Goal: Task Accomplishment & Management: Manage account settings

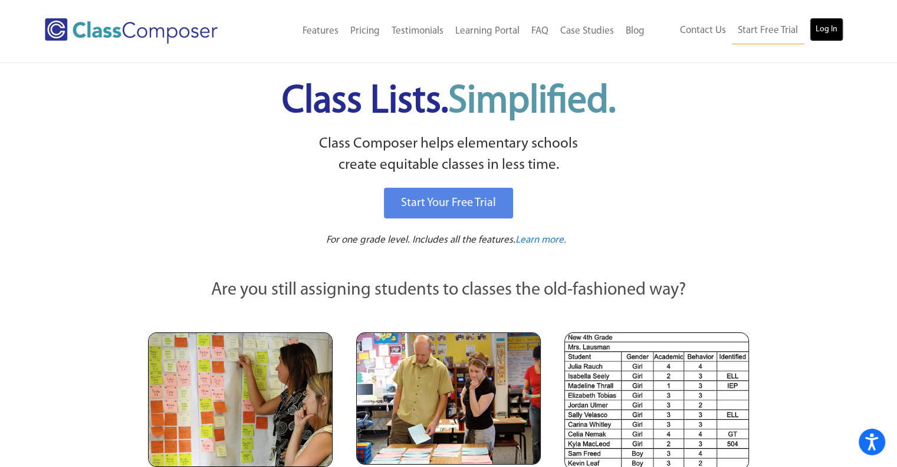
click at [830, 32] on link "Log In" at bounding box center [827, 30] width 34 height 24
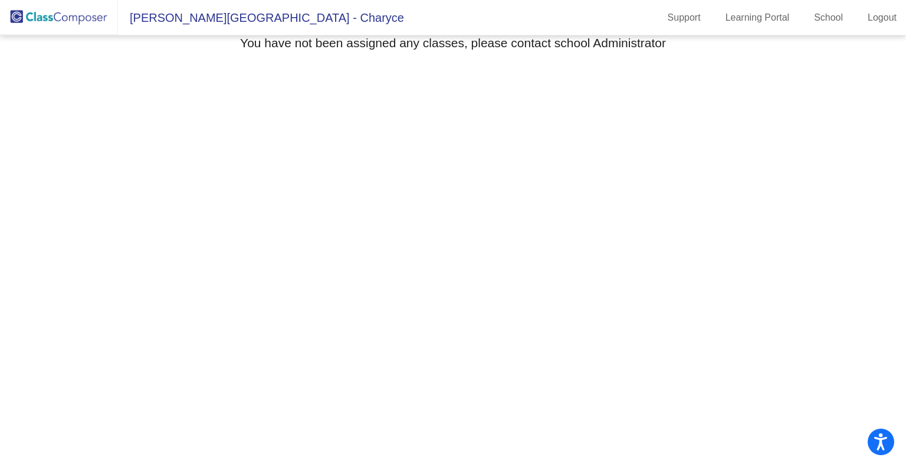
click at [320, 110] on mat-sidenav-content "Select Grade You have not been assigned any classes, please contact school Admi…" at bounding box center [453, 250] width 906 height 431
click at [868, 18] on link "Logout" at bounding box center [882, 17] width 48 height 19
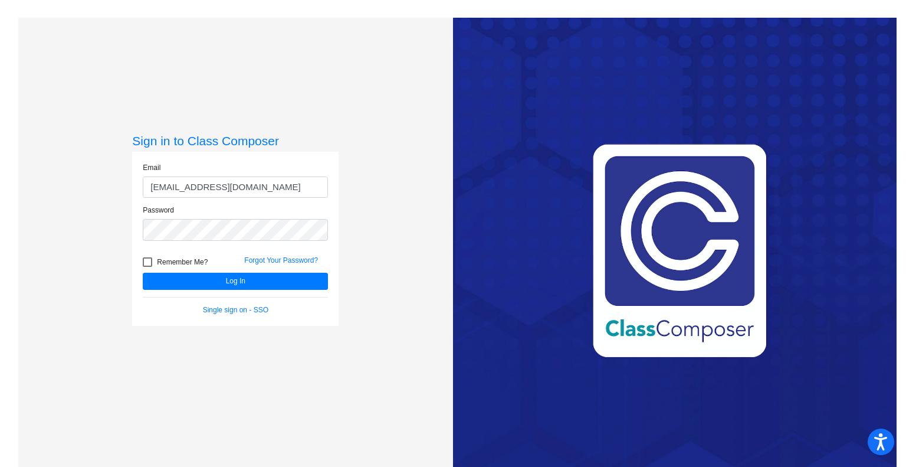
click at [219, 191] on input "[EMAIL_ADDRESS][DOMAIN_NAME]" at bounding box center [235, 187] width 185 height 22
type input "[EMAIL_ADDRESS][DOMAIN_NAME]"
click at [243, 281] on button "Log In" at bounding box center [235, 281] width 185 height 17
